Goal: Find specific page/section: Find specific page/section

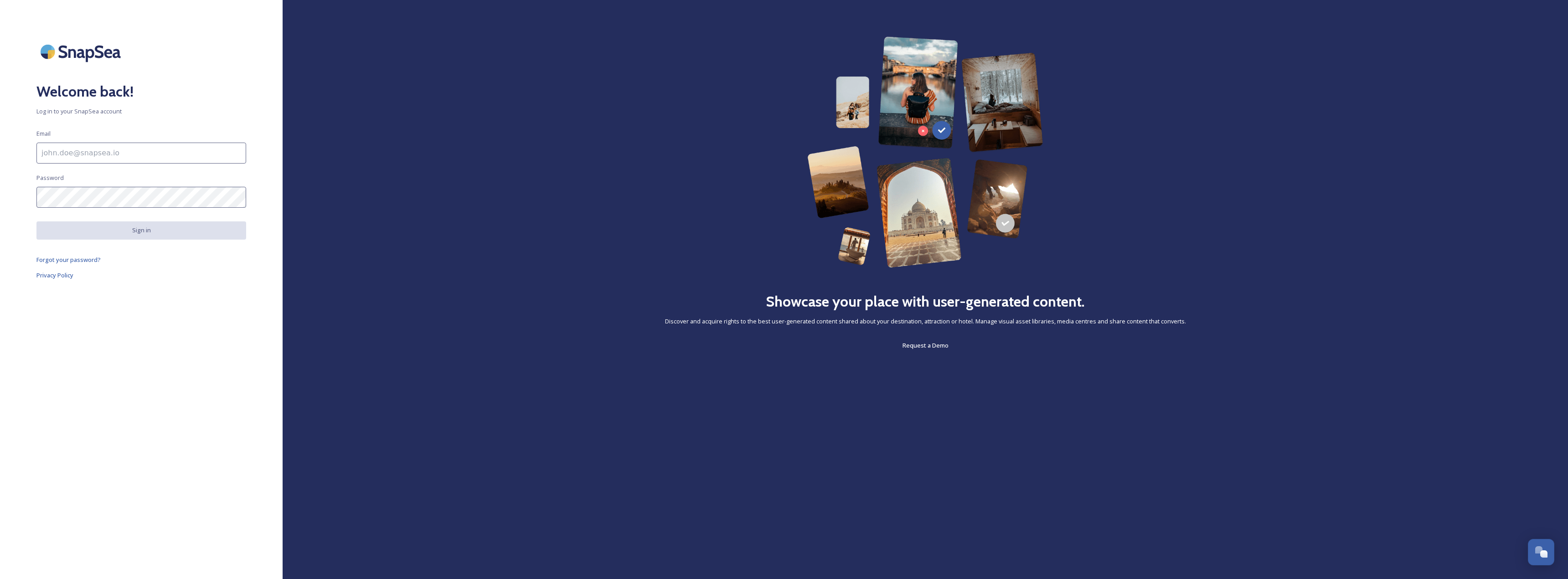
click at [202, 155] on input at bounding box center [141, 153] width 209 height 21
type input "[PERSON_NAME][EMAIL_ADDRESS][PERSON_NAME][DOMAIN_NAME][US_STATE]"
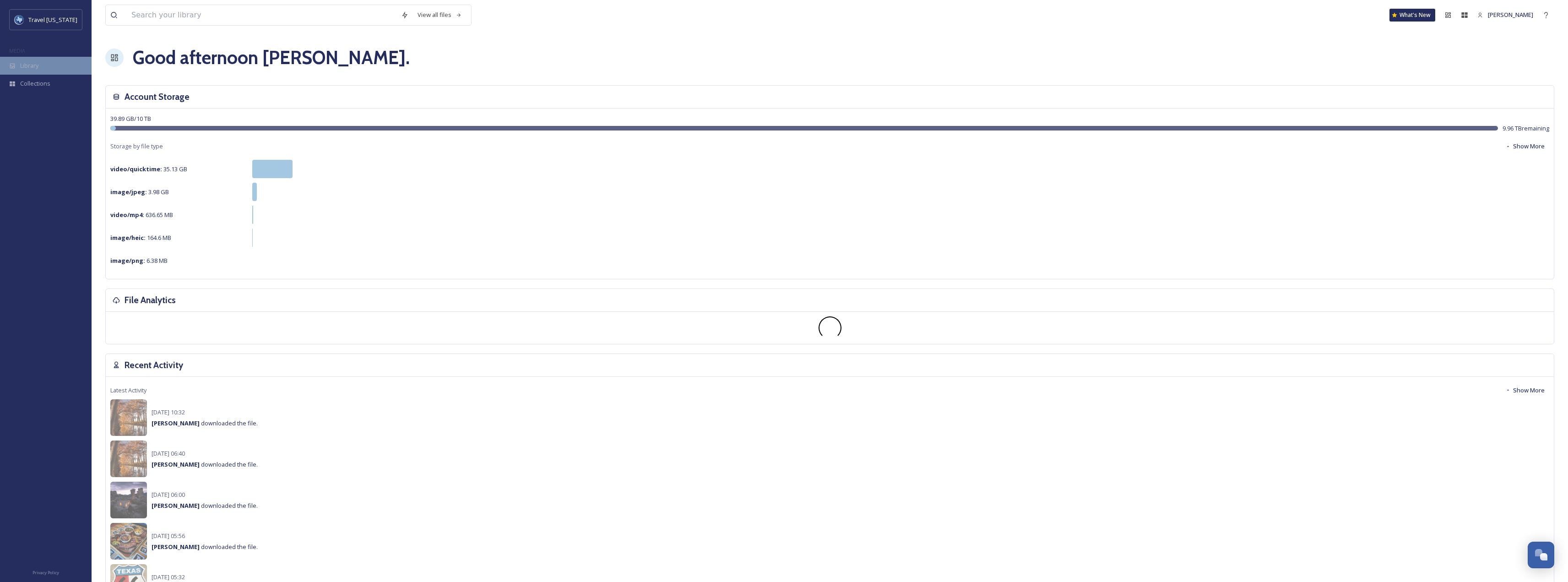
click at [32, 68] on span "Library" at bounding box center [29, 65] width 18 height 9
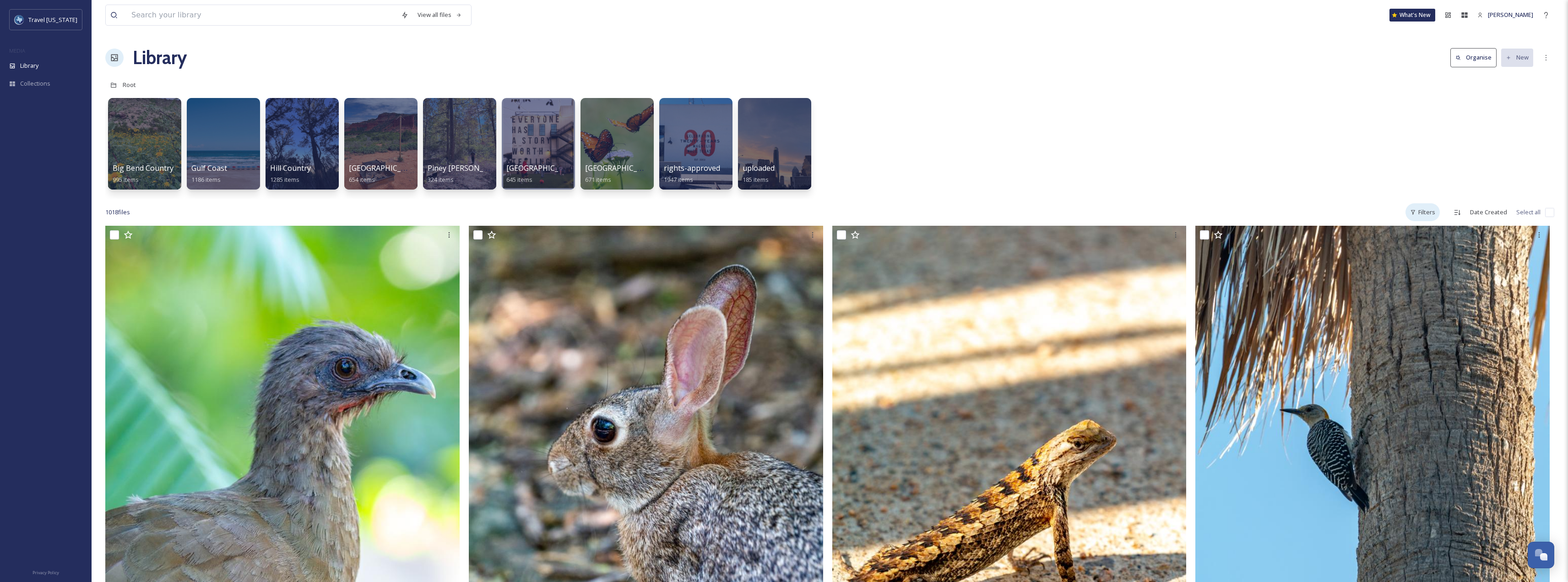
click at [1428, 214] on div "Filters" at bounding box center [1423, 212] width 34 height 18
click at [1427, 296] on input "checkbox" at bounding box center [1430, 297] width 9 height 9
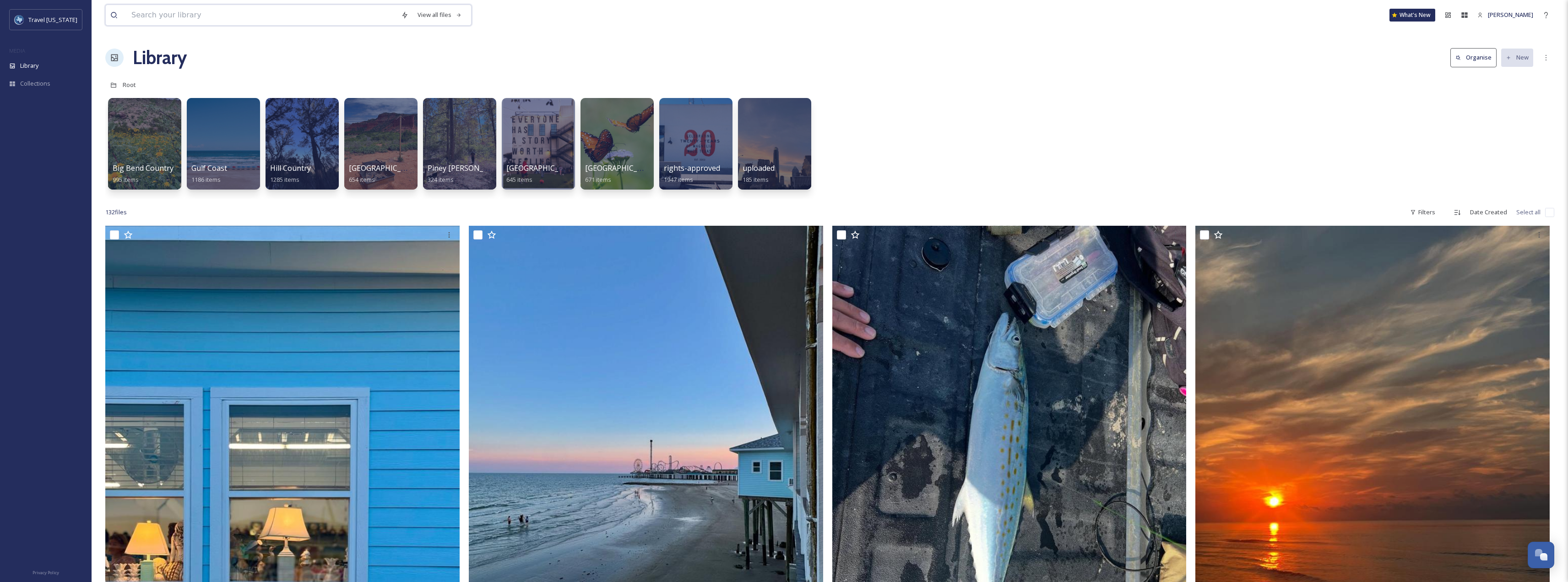
click at [359, 19] on input at bounding box center [261, 15] width 270 height 20
type input "brewery"
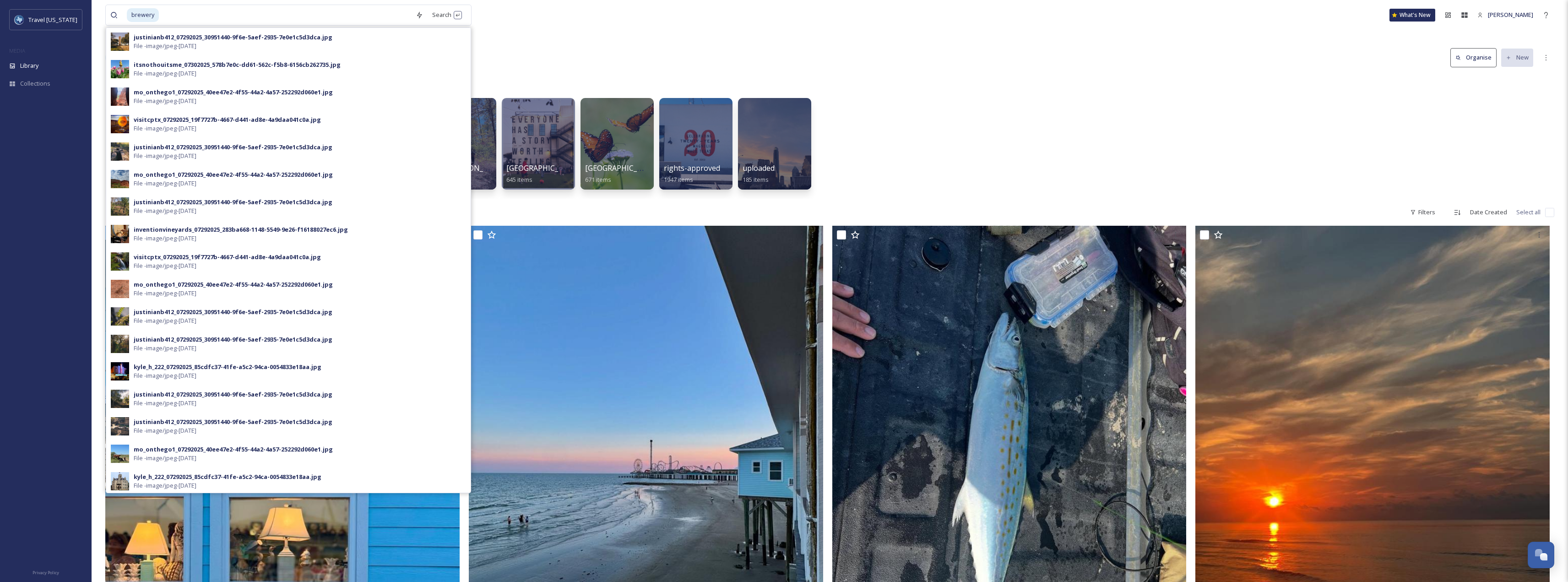
click at [841, 57] on div "Library Organise New" at bounding box center [830, 57] width 1449 height 28
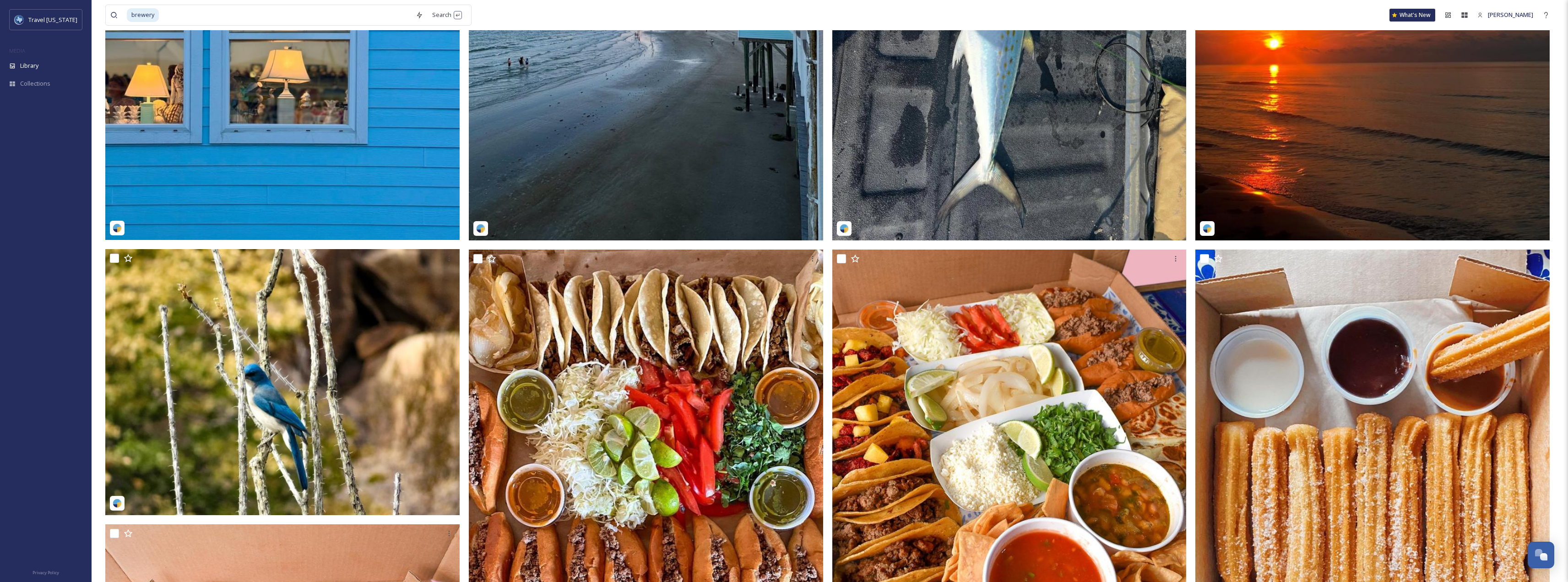
scroll to position [183, 0]
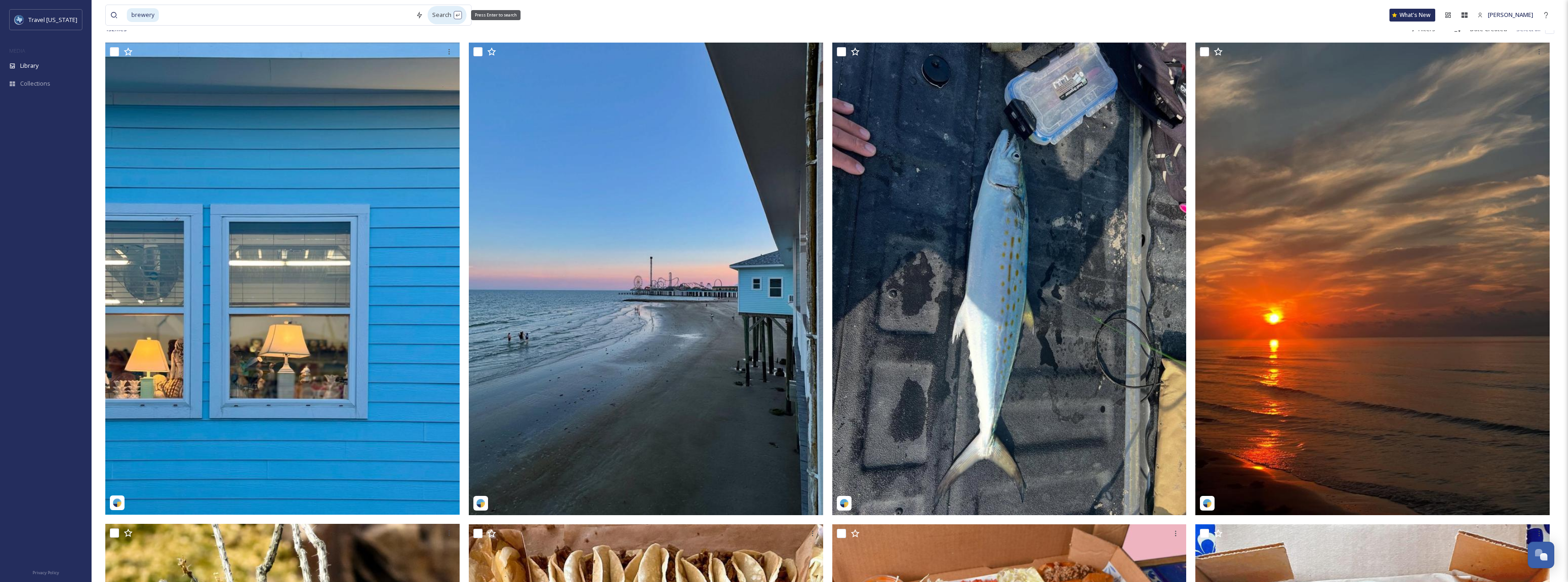
click at [435, 16] on div "Search Press Enter to search" at bounding box center [447, 15] width 39 height 18
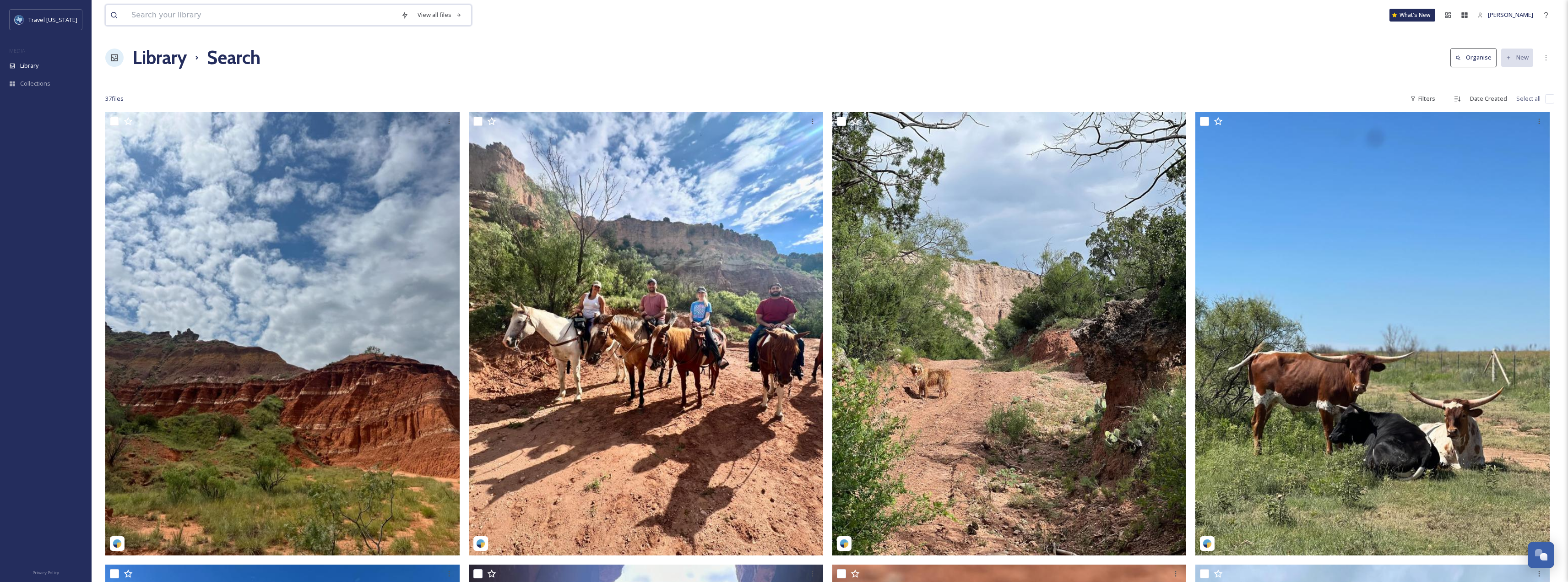
click at [227, 13] on input at bounding box center [261, 15] width 270 height 20
type input "b"
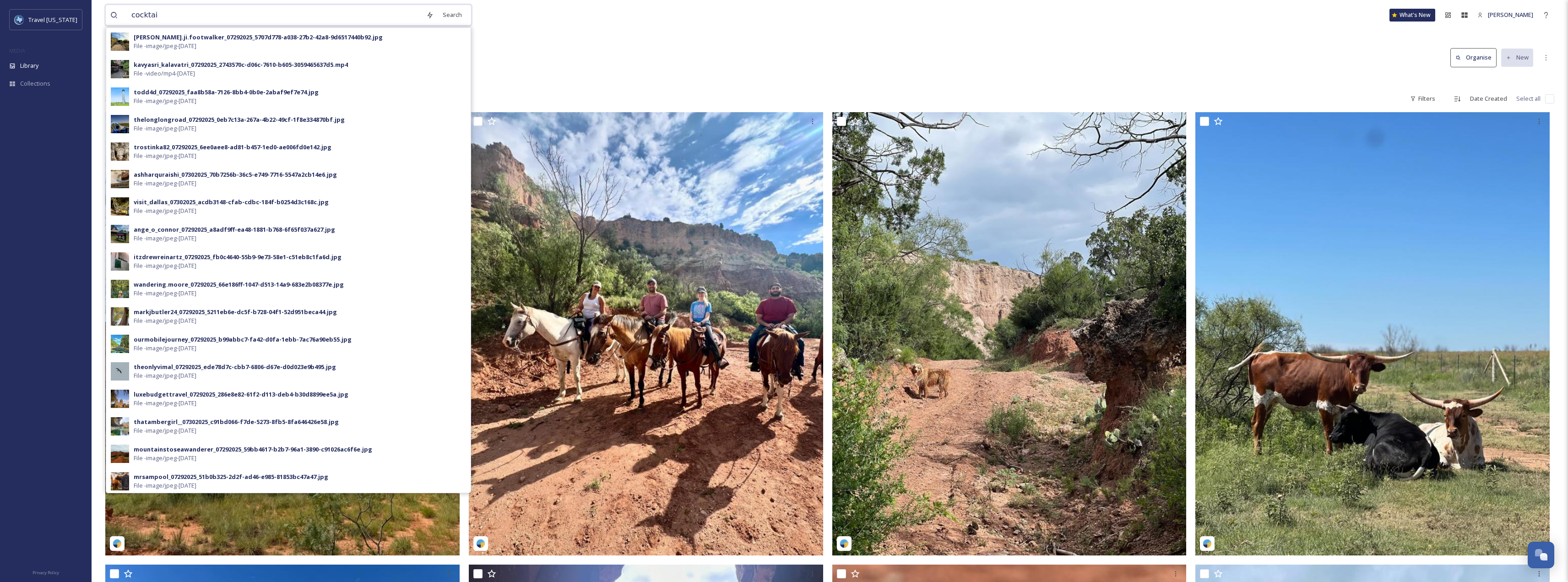
type input "cocktail"
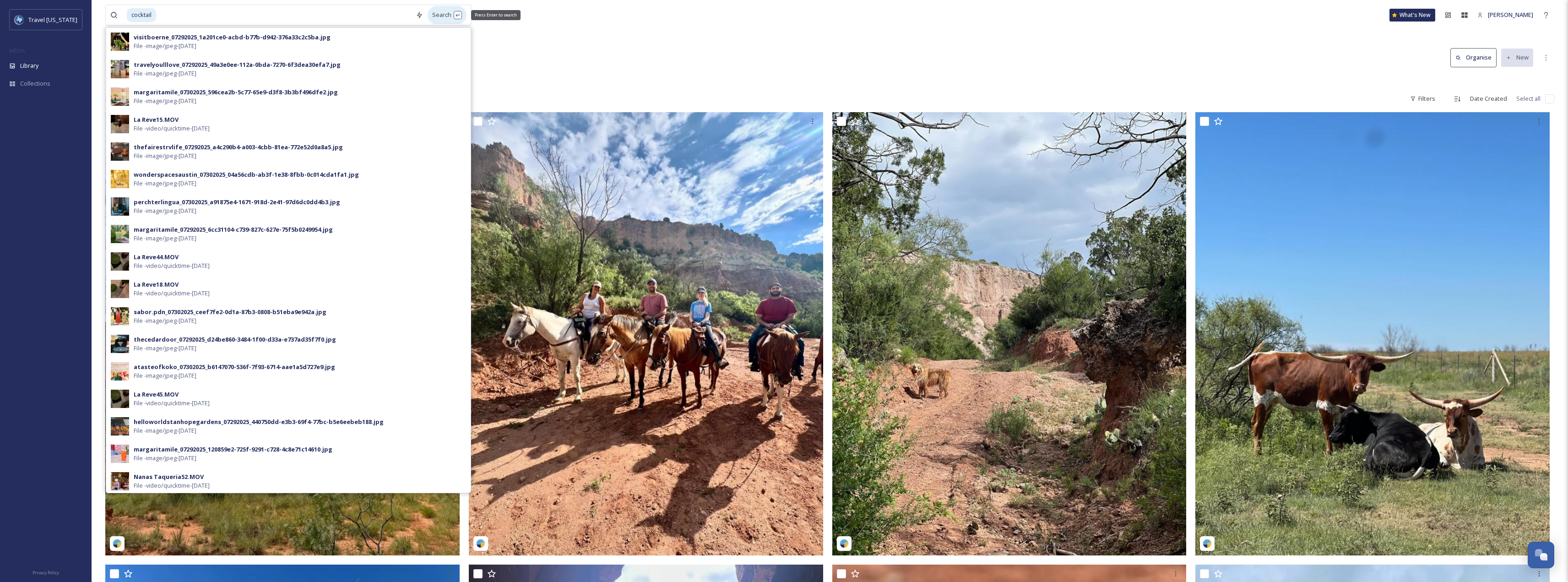
click at [446, 16] on div "Search Press Enter to search" at bounding box center [447, 15] width 39 height 18
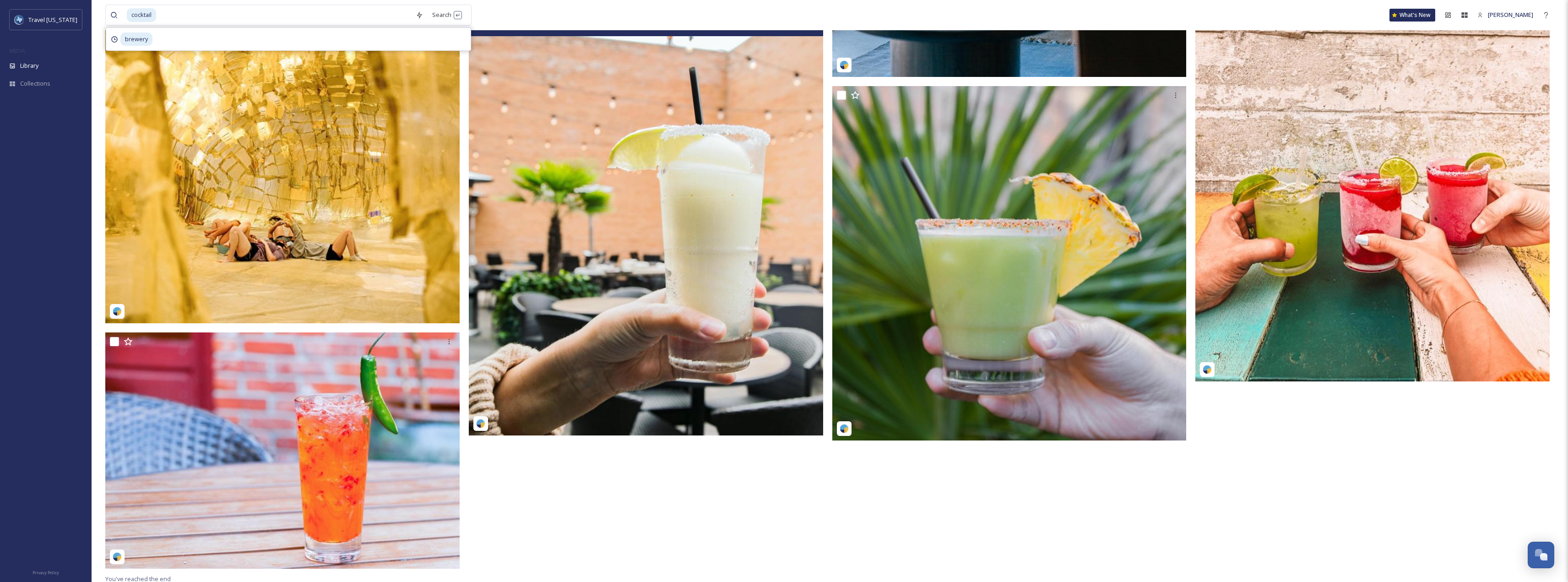
scroll to position [3783, 0]
